Goal: Information Seeking & Learning: Learn about a topic

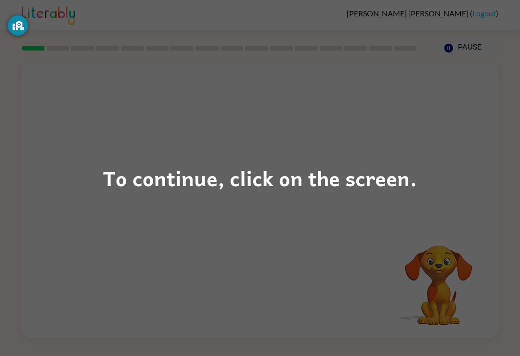
click at [294, 177] on div "To continue, click on the screen." at bounding box center [260, 178] width 314 height 33
click at [312, 232] on div "To continue, click on the screen." at bounding box center [260, 178] width 520 height 356
click at [285, 213] on div "To continue, click on the screen." at bounding box center [260, 178] width 520 height 356
click at [280, 231] on div "To continue, click on the screen." at bounding box center [260, 178] width 520 height 356
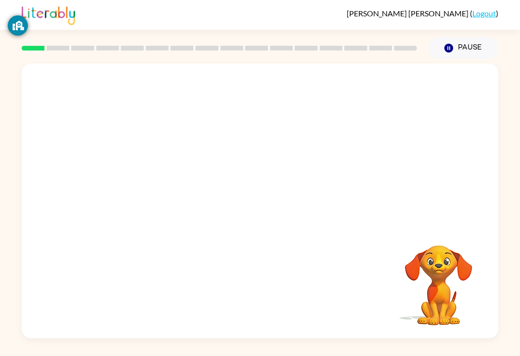
click at [284, 239] on div at bounding box center [260, 201] width 477 height 275
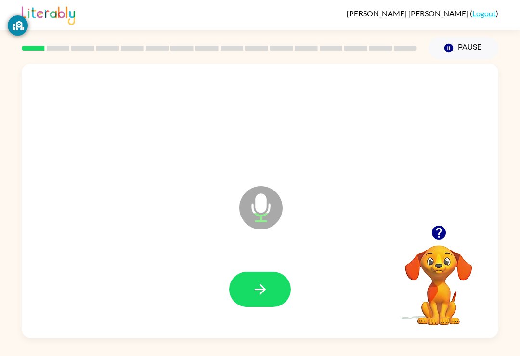
click at [259, 282] on button "button" at bounding box center [260, 289] width 62 height 35
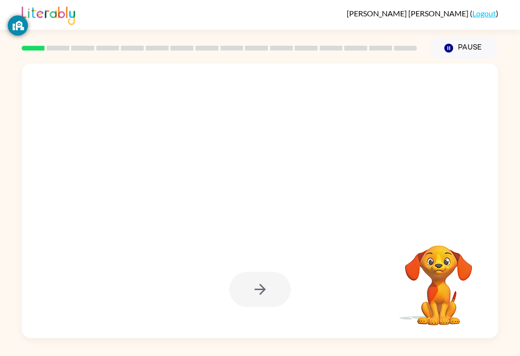
click at [258, 292] on div at bounding box center [260, 289] width 62 height 35
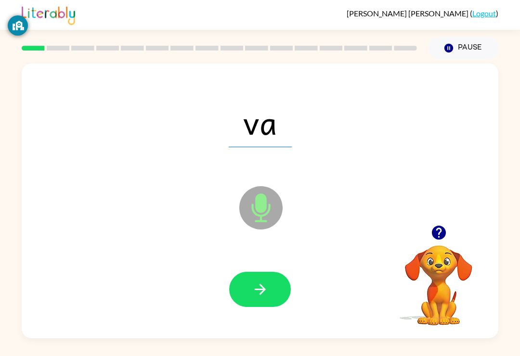
click at [264, 298] on icon "button" at bounding box center [260, 289] width 17 height 17
click at [266, 284] on icon "button" at bounding box center [260, 289] width 17 height 17
click at [263, 285] on icon "button" at bounding box center [260, 289] width 17 height 17
click at [266, 281] on button "button" at bounding box center [260, 289] width 62 height 35
click at [268, 294] on icon "button" at bounding box center [260, 289] width 17 height 17
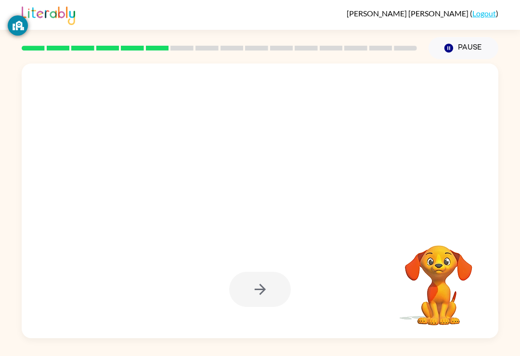
click at [268, 290] on div at bounding box center [260, 289] width 62 height 35
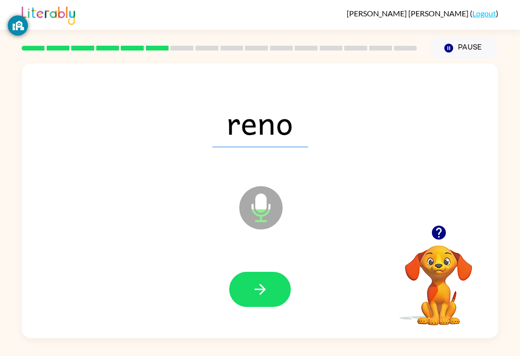
click at [271, 290] on button "button" at bounding box center [260, 289] width 62 height 35
click at [267, 297] on icon "button" at bounding box center [260, 289] width 17 height 17
click at [272, 295] on button "button" at bounding box center [260, 289] width 62 height 35
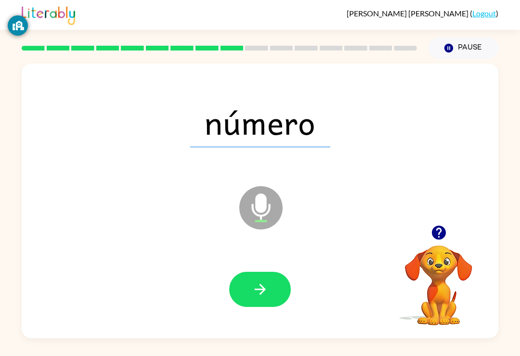
click at [272, 283] on button "button" at bounding box center [260, 289] width 62 height 35
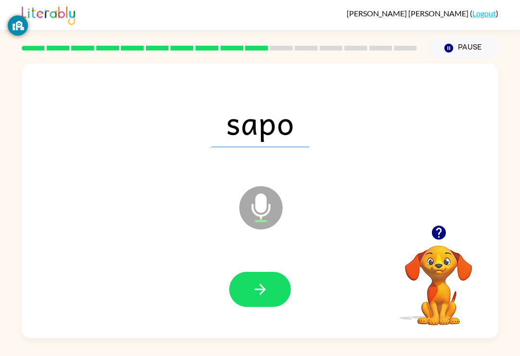
click at [268, 293] on icon "button" at bounding box center [260, 289] width 17 height 17
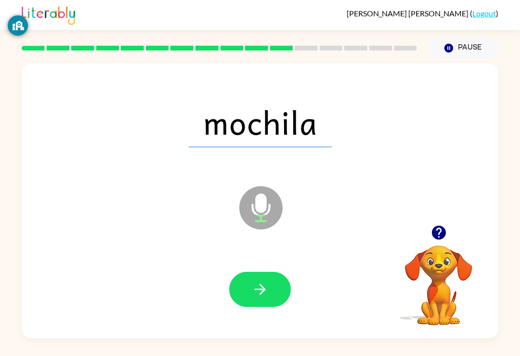
click at [270, 293] on button "button" at bounding box center [260, 289] width 62 height 35
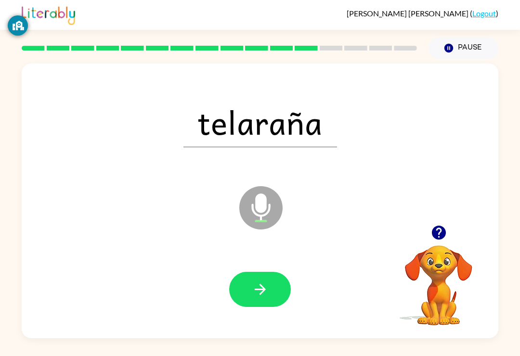
click at [271, 292] on button "button" at bounding box center [260, 289] width 62 height 35
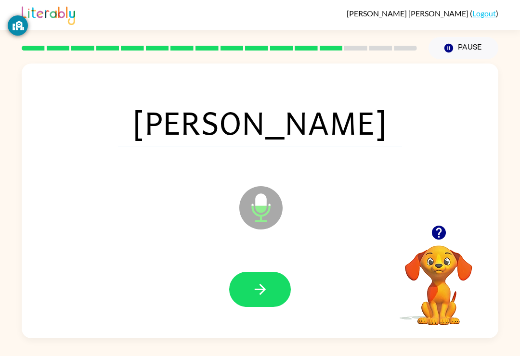
click at [279, 291] on button "button" at bounding box center [260, 289] width 62 height 35
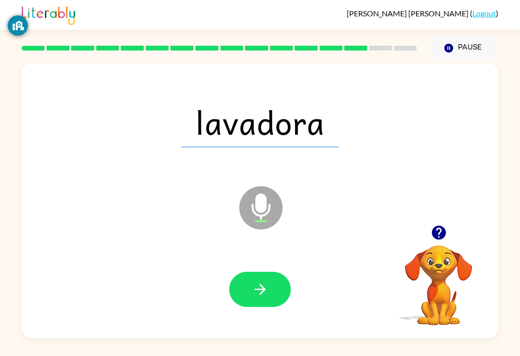
click at [269, 288] on button "button" at bounding box center [260, 289] width 62 height 35
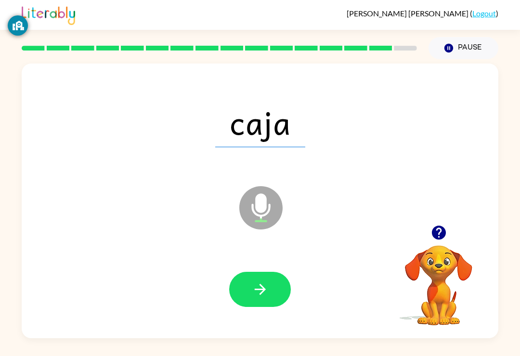
click at [268, 294] on icon "button" at bounding box center [260, 289] width 17 height 17
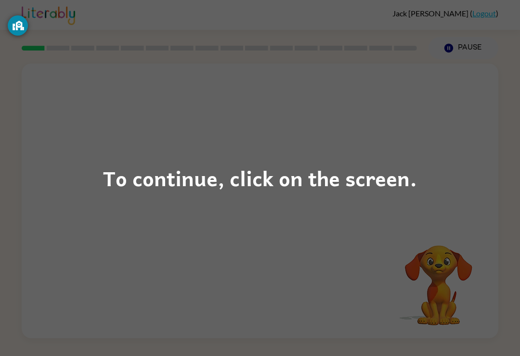
click at [286, 174] on div "To continue, click on the screen." at bounding box center [260, 178] width 314 height 33
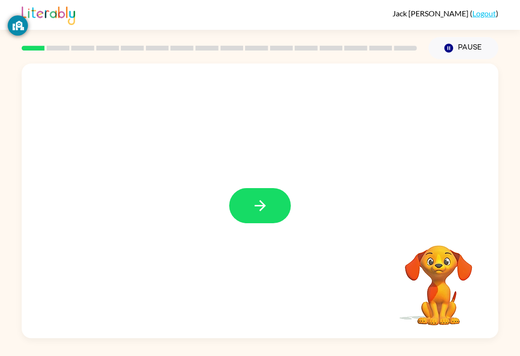
click at [259, 200] on icon "button" at bounding box center [260, 205] width 17 height 17
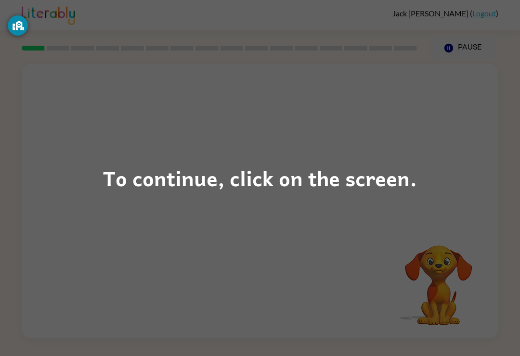
click at [274, 183] on div "To continue, click on the screen." at bounding box center [260, 178] width 314 height 33
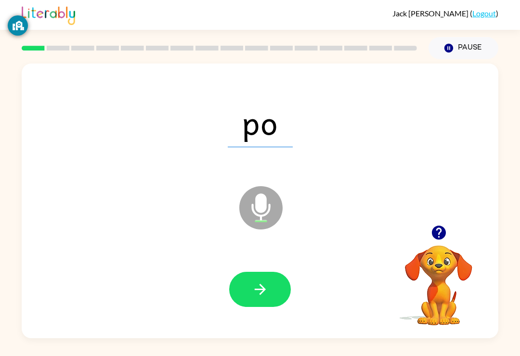
scroll to position [1, 0]
click at [265, 297] on icon "button" at bounding box center [260, 289] width 17 height 17
click at [262, 300] on button "button" at bounding box center [260, 289] width 62 height 35
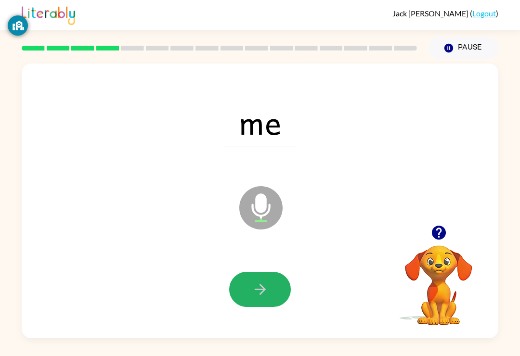
click at [267, 299] on button "button" at bounding box center [260, 289] width 62 height 35
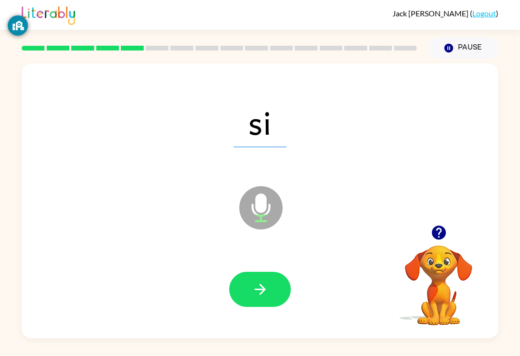
click at [265, 299] on button "button" at bounding box center [260, 289] width 62 height 35
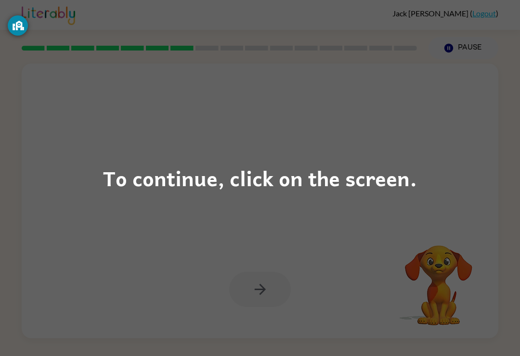
click at [315, 180] on div "To continue, click on the screen." at bounding box center [260, 178] width 314 height 33
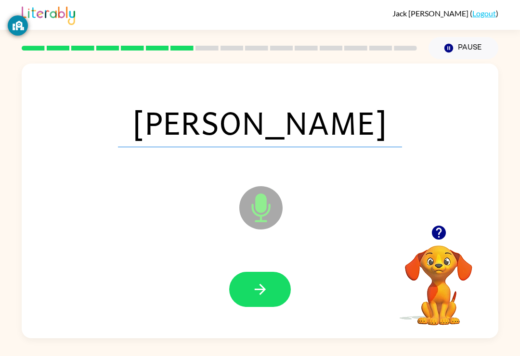
scroll to position [0, 0]
click at [273, 291] on button "button" at bounding box center [260, 289] width 62 height 35
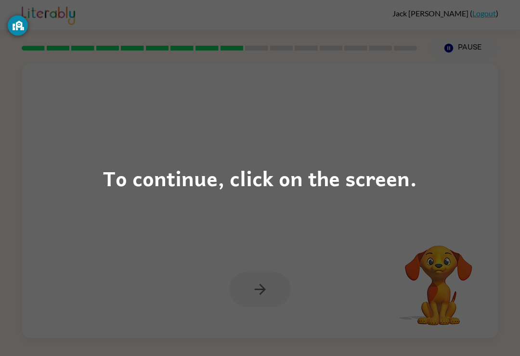
click at [185, 149] on div "To continue, click on the screen." at bounding box center [260, 178] width 520 height 356
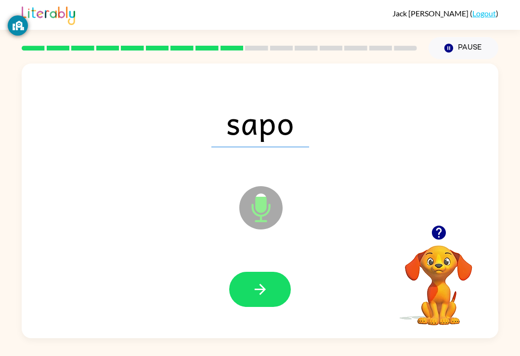
click at [273, 290] on button "button" at bounding box center [260, 289] width 62 height 35
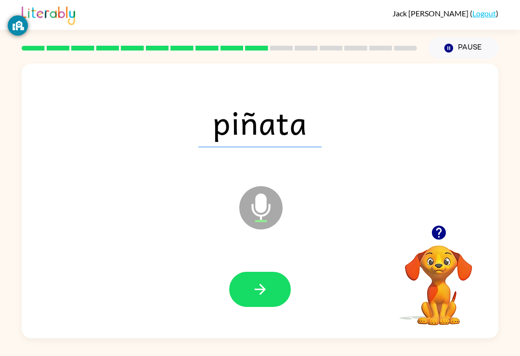
click at [265, 300] on button "button" at bounding box center [260, 289] width 62 height 35
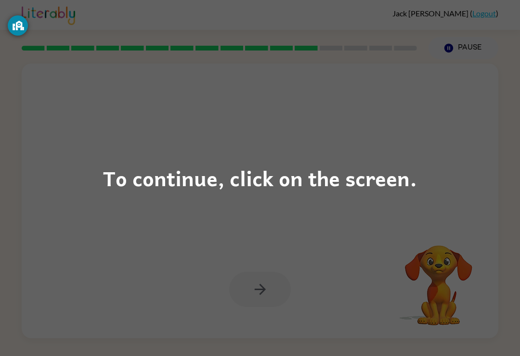
click at [298, 203] on div "To continue, click on the screen." at bounding box center [260, 178] width 520 height 356
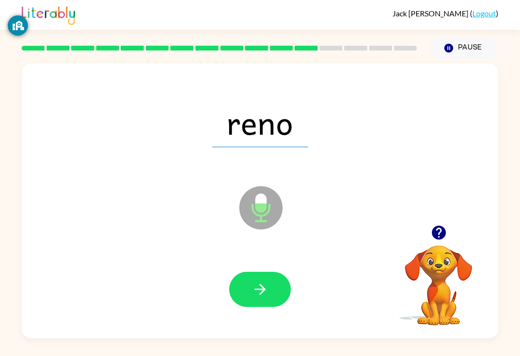
click at [261, 283] on icon "button" at bounding box center [260, 289] width 17 height 17
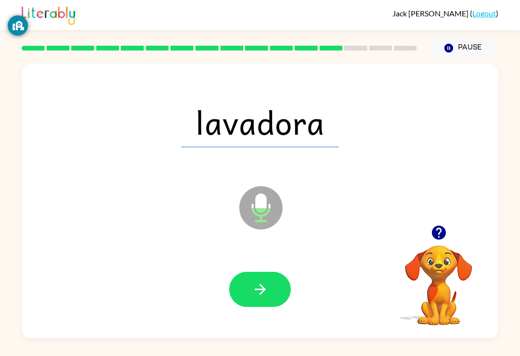
click at [269, 299] on button "button" at bounding box center [260, 289] width 62 height 35
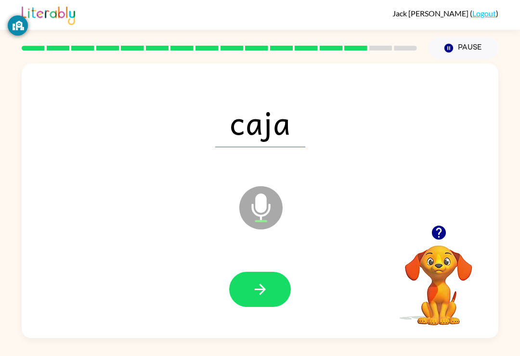
click at [267, 297] on icon "button" at bounding box center [260, 289] width 17 height 17
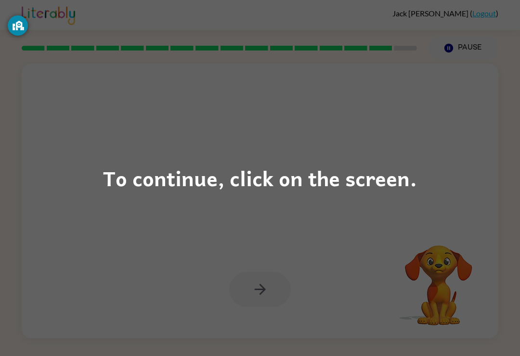
click at [305, 206] on div "To continue, click on the screen." at bounding box center [260, 178] width 520 height 356
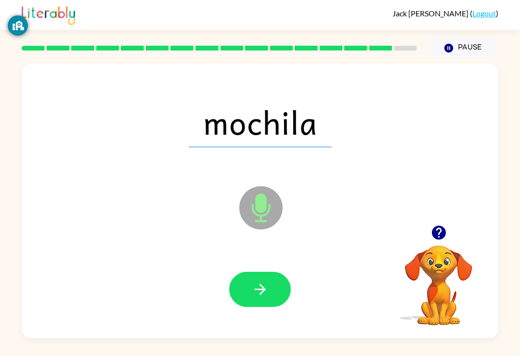
click at [277, 280] on button "button" at bounding box center [260, 289] width 62 height 35
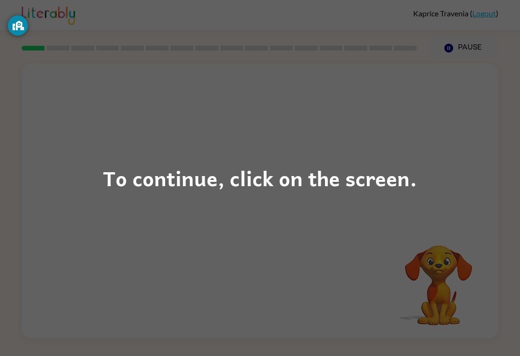
click at [276, 164] on div "To continue, click on the screen." at bounding box center [260, 178] width 314 height 33
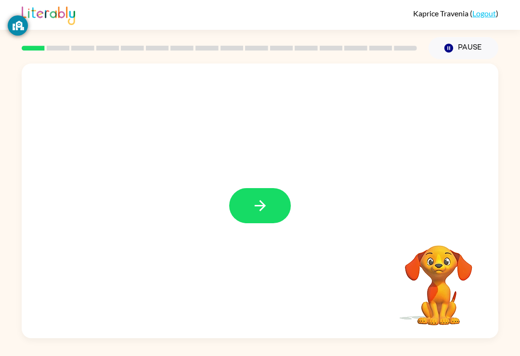
click at [259, 204] on icon "button" at bounding box center [260, 205] width 17 height 17
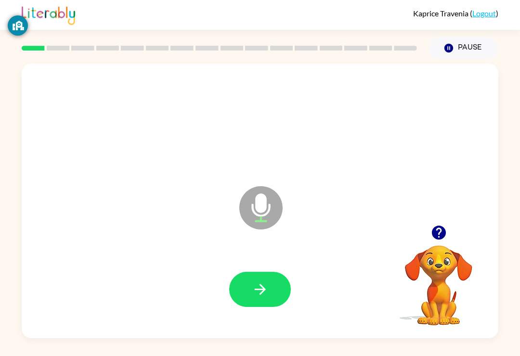
click at [256, 298] on icon "button" at bounding box center [260, 289] width 17 height 17
click at [255, 285] on icon "button" at bounding box center [260, 289] width 17 height 17
click at [259, 287] on icon "button" at bounding box center [260, 289] width 17 height 17
click at [256, 284] on icon "button" at bounding box center [260, 289] width 17 height 17
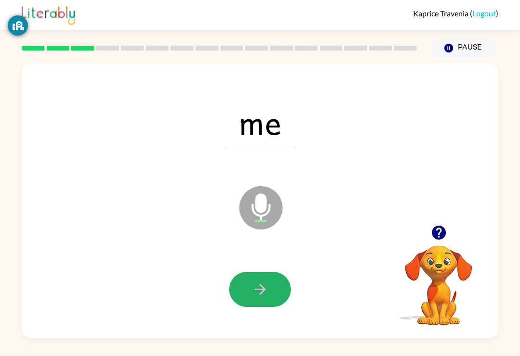
click at [262, 296] on icon "button" at bounding box center [260, 289] width 17 height 17
click at [262, 287] on icon "button" at bounding box center [260, 289] width 17 height 17
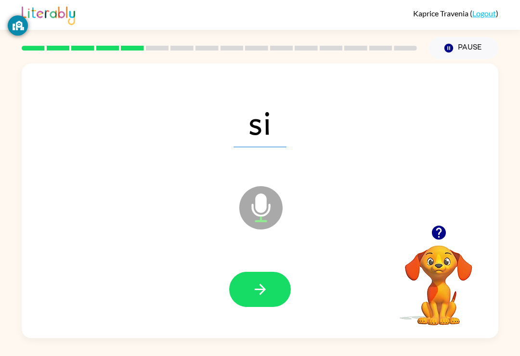
click at [261, 293] on icon "button" at bounding box center [260, 289] width 17 height 17
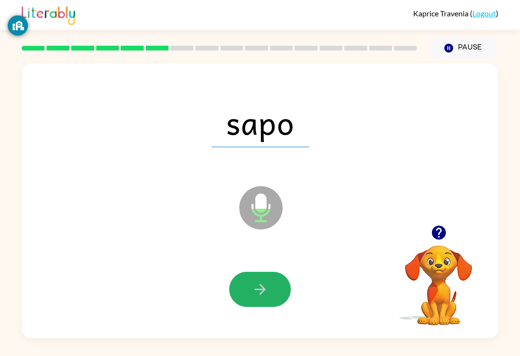
click at [262, 282] on button "button" at bounding box center [260, 289] width 62 height 35
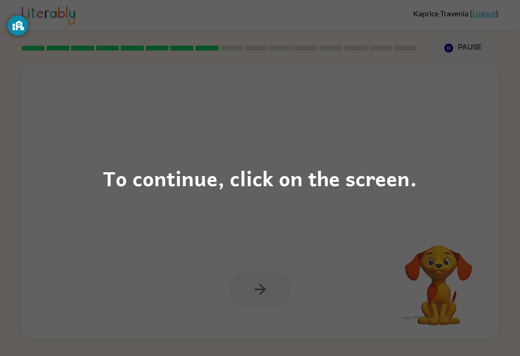
click at [245, 178] on div "To continue, click on the screen." at bounding box center [260, 178] width 314 height 33
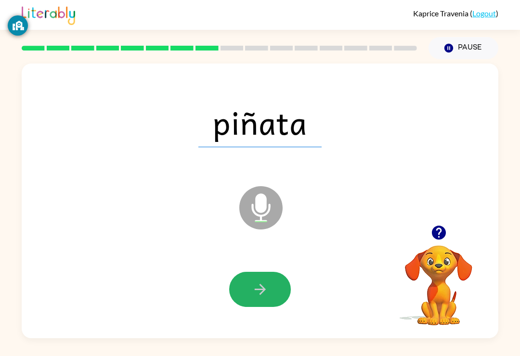
click at [260, 293] on icon "button" at bounding box center [260, 289] width 17 height 17
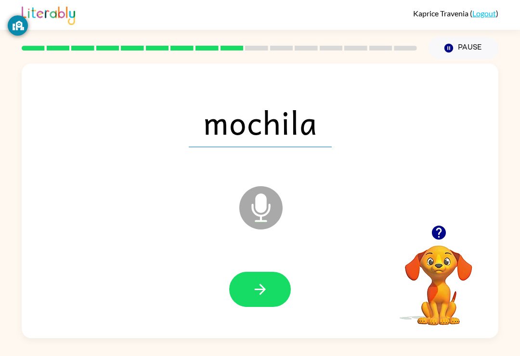
click at [267, 288] on icon "button" at bounding box center [260, 289] width 17 height 17
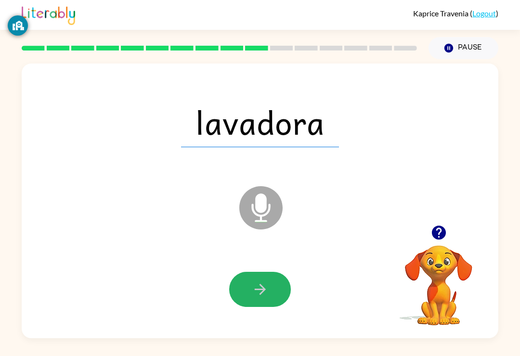
click at [253, 296] on icon "button" at bounding box center [260, 289] width 17 height 17
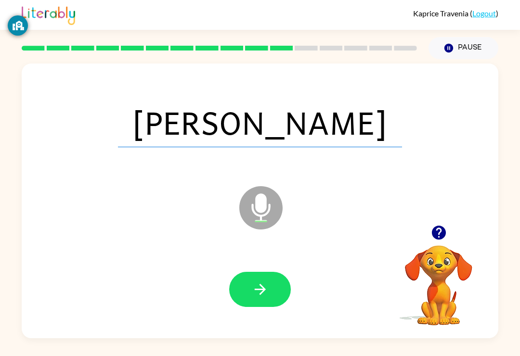
click at [272, 285] on button "button" at bounding box center [260, 289] width 62 height 35
click at [263, 307] on div at bounding box center [260, 289] width 62 height 35
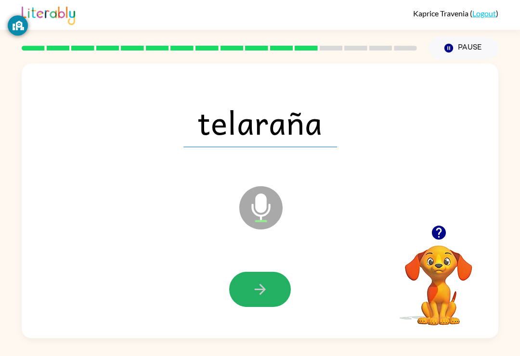
click at [255, 298] on icon "button" at bounding box center [260, 289] width 17 height 17
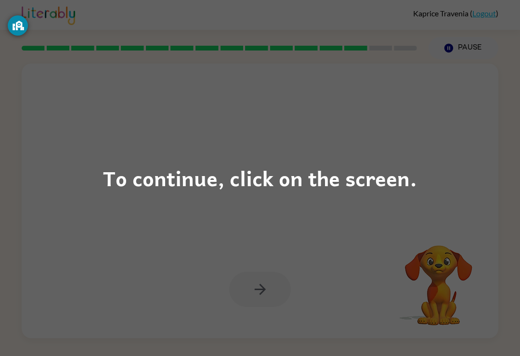
click at [248, 183] on div "To continue, click on the screen." at bounding box center [260, 178] width 314 height 33
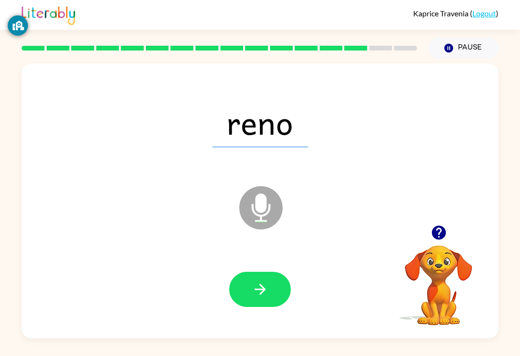
click at [275, 295] on button "button" at bounding box center [260, 289] width 62 height 35
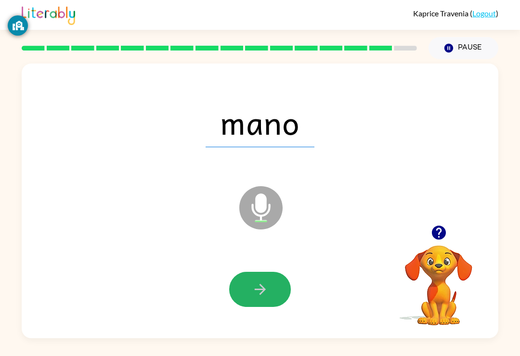
click at [263, 289] on icon "button" at bounding box center [259, 289] width 11 height 11
